Goal: Entertainment & Leisure: Consume media (video, audio)

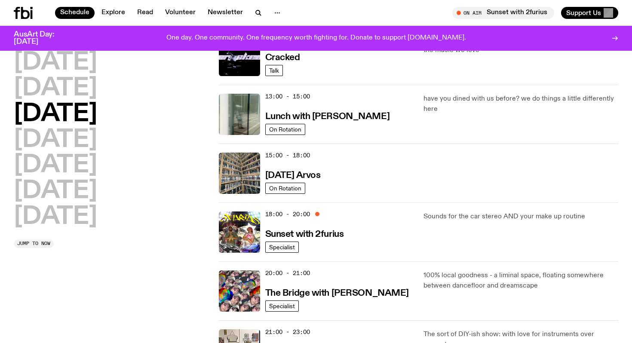
scroll to position [227, 0]
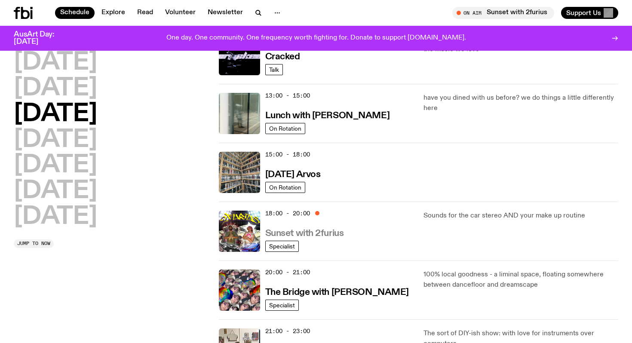
click at [280, 229] on h3 "Sunset with 2furius" at bounding box center [304, 233] width 79 height 9
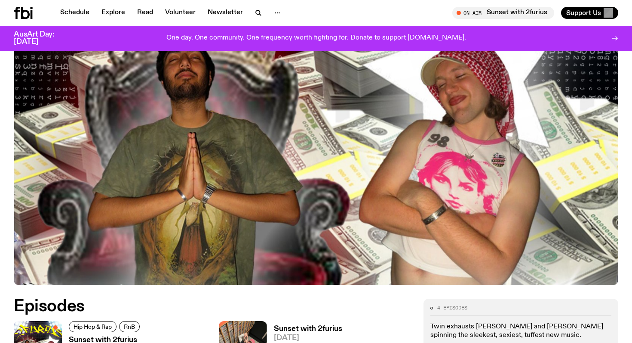
scroll to position [175, 0]
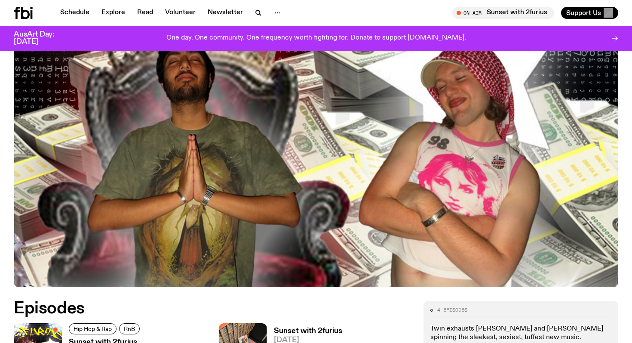
click at [317, 119] on img at bounding box center [316, 117] width 605 height 340
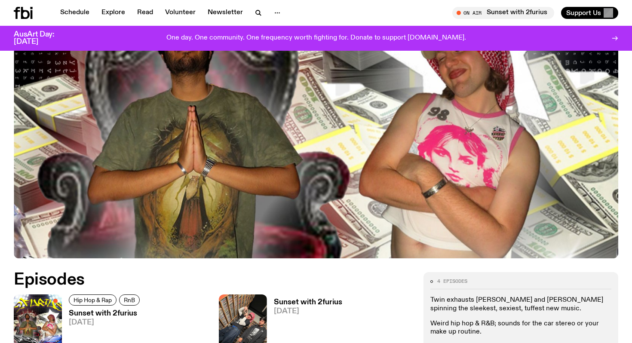
scroll to position [171, 0]
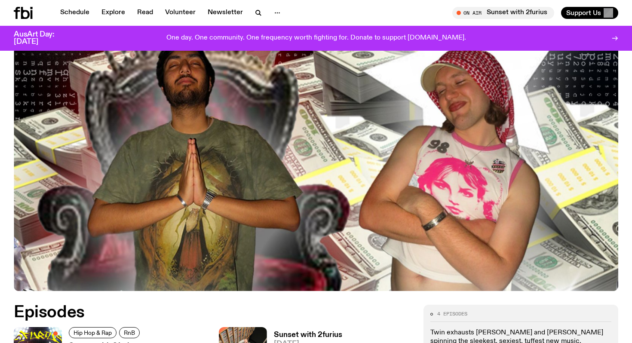
click at [309, 102] on img at bounding box center [316, 121] width 605 height 340
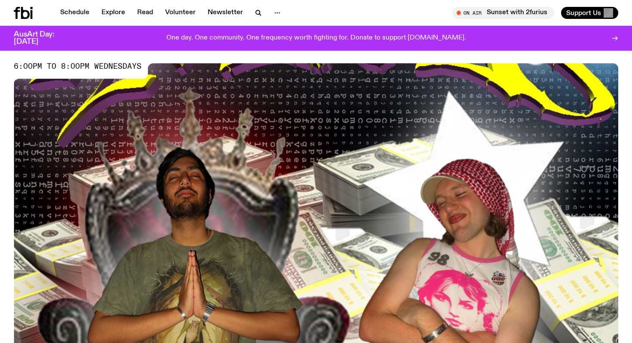
scroll to position [0, 0]
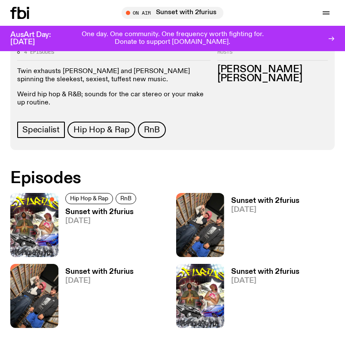
scroll to position [320, 0]
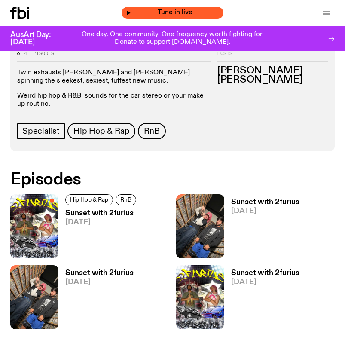
click at [184, 15] on span "Tune in live" at bounding box center [175, 12] width 88 height 6
